Goal: Find contact information: Obtain details needed to contact an individual or organization

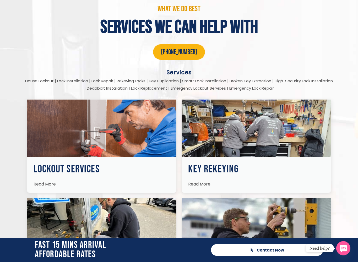
scroll to position [671, 0]
click at [235, 137] on img at bounding box center [256, 129] width 149 height 58
click at [197, 183] on span "Read More" at bounding box center [199, 184] width 22 height 6
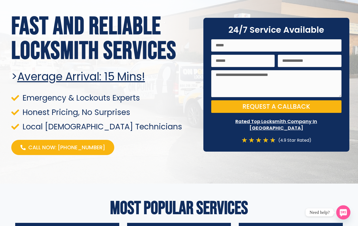
scroll to position [0, 0]
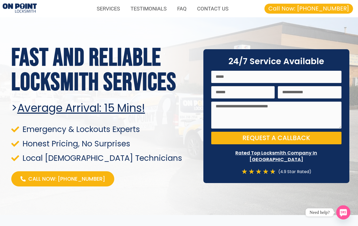
click at [212, 7] on link "CONTACT US" at bounding box center [213, 9] width 42 height 12
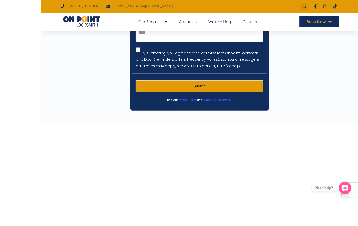
scroll to position [901, 0]
